Goal: Information Seeking & Learning: Learn about a topic

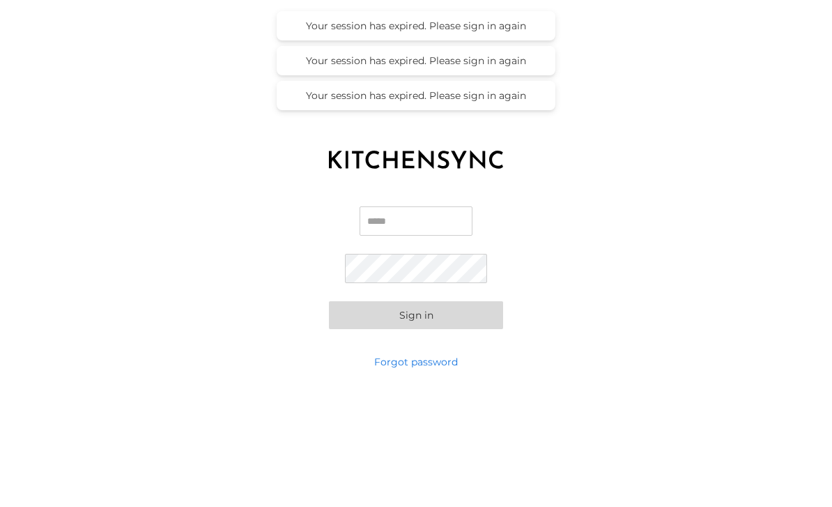
click at [426, 233] on input "Email" at bounding box center [416, 220] width 113 height 29
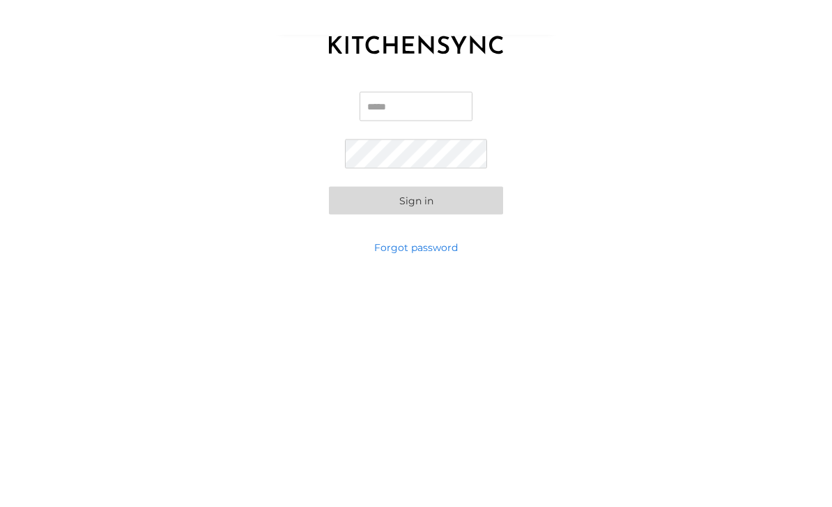
type input "**********"
click at [416, 266] on button "Sign in" at bounding box center [416, 280] width 174 height 28
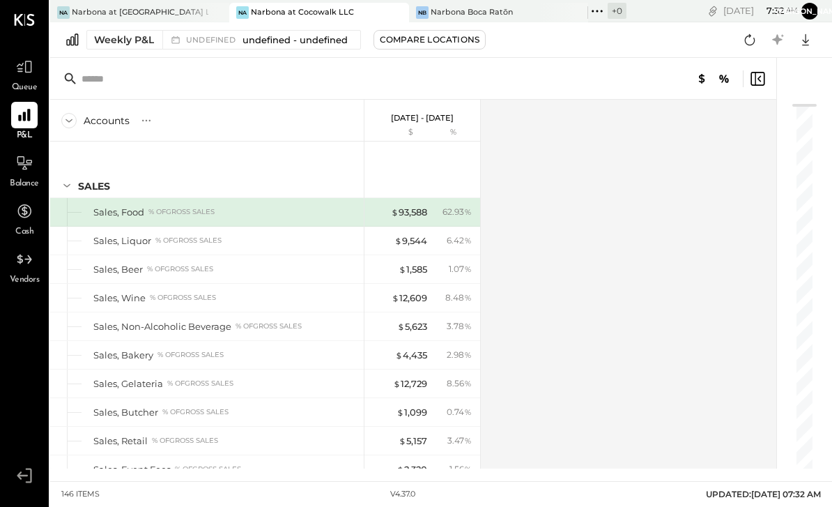
click at [74, 121] on icon at bounding box center [68, 120] width 15 height 15
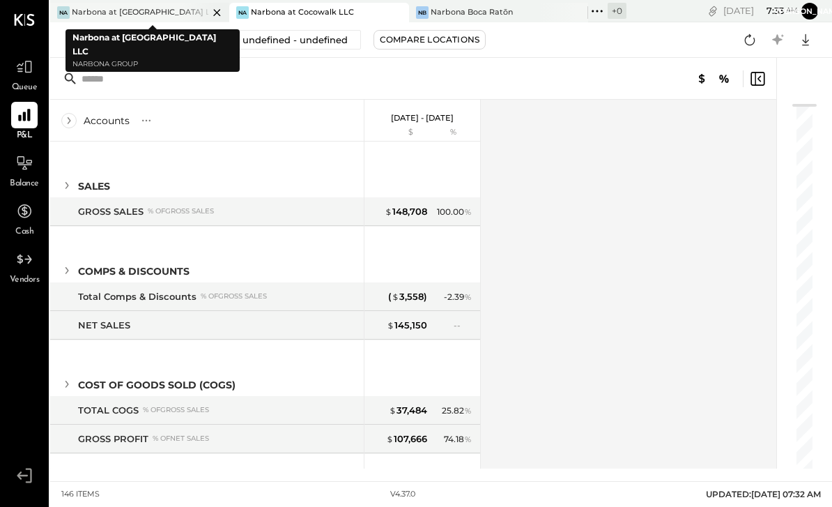
click at [105, 12] on div "Narbona at [GEOGRAPHIC_DATA] LLC" at bounding box center [140, 12] width 137 height 11
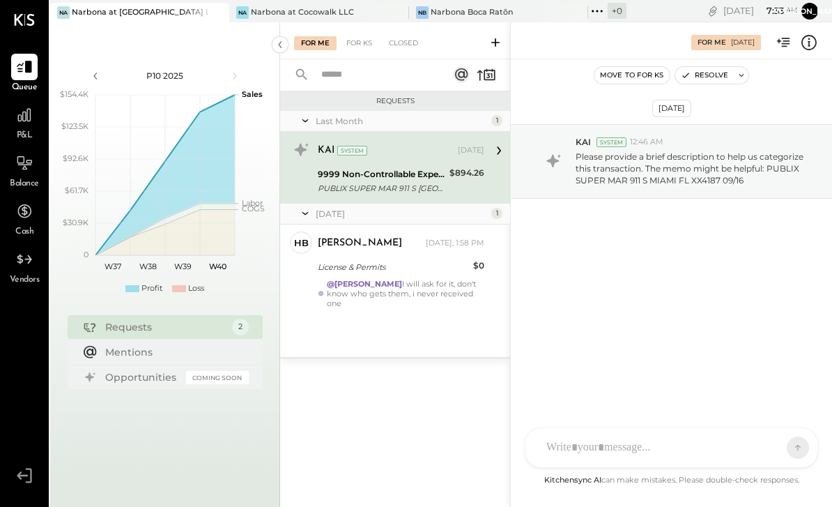
click at [22, 129] on div "P&L" at bounding box center [24, 122] width 26 height 40
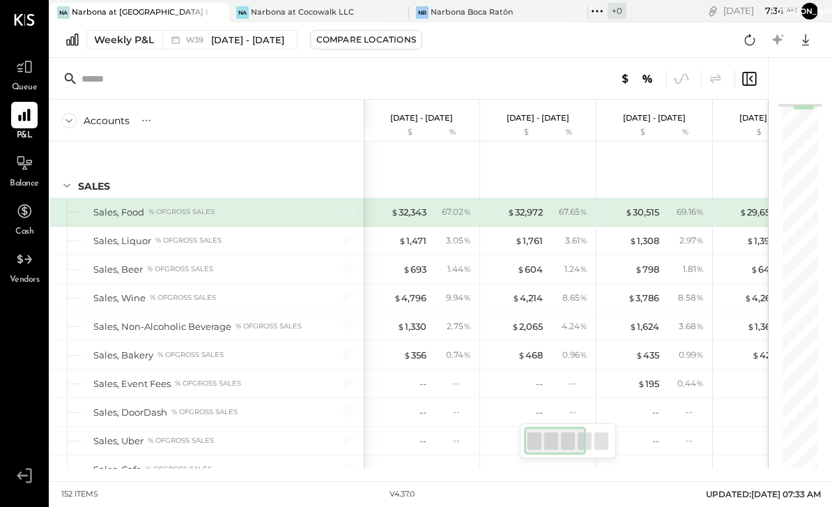
click at [77, 113] on div "Accounts S % GL" at bounding box center [207, 121] width 314 height 42
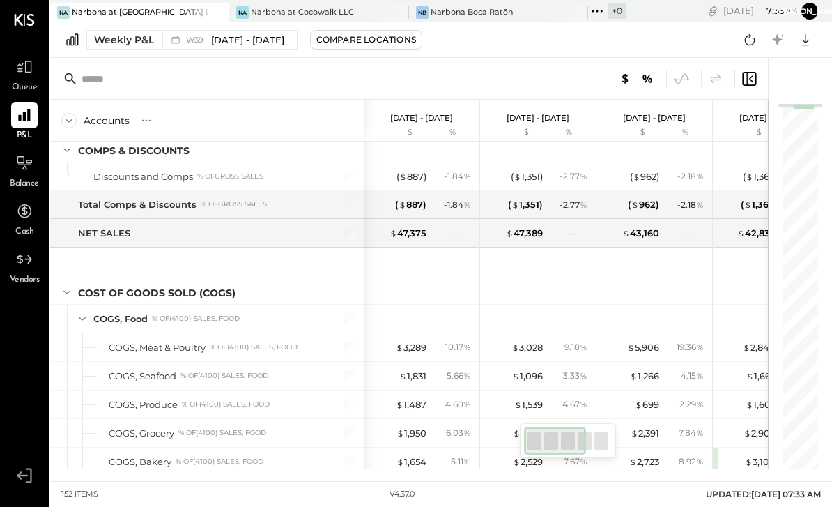
scroll to position [493, 0]
